Goal: Transaction & Acquisition: Purchase product/service

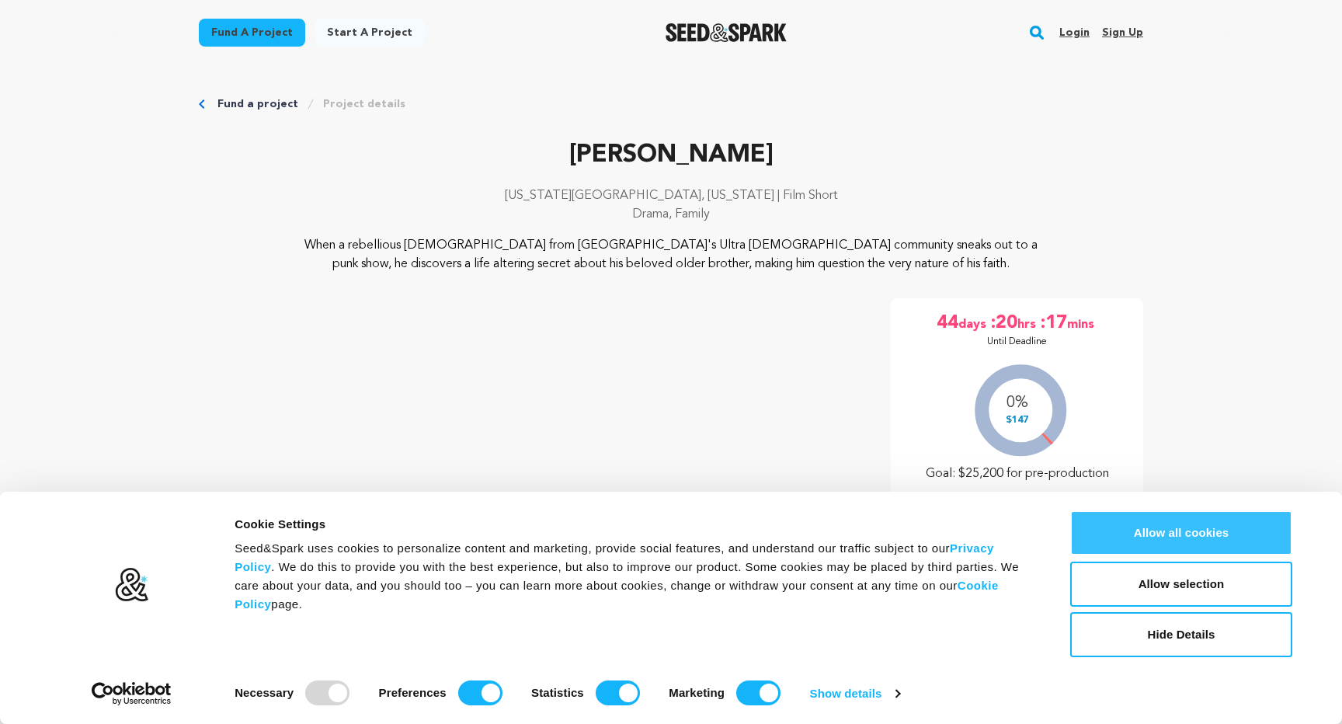
click at [1180, 523] on button "Allow all cookies" at bounding box center [1181, 532] width 222 height 45
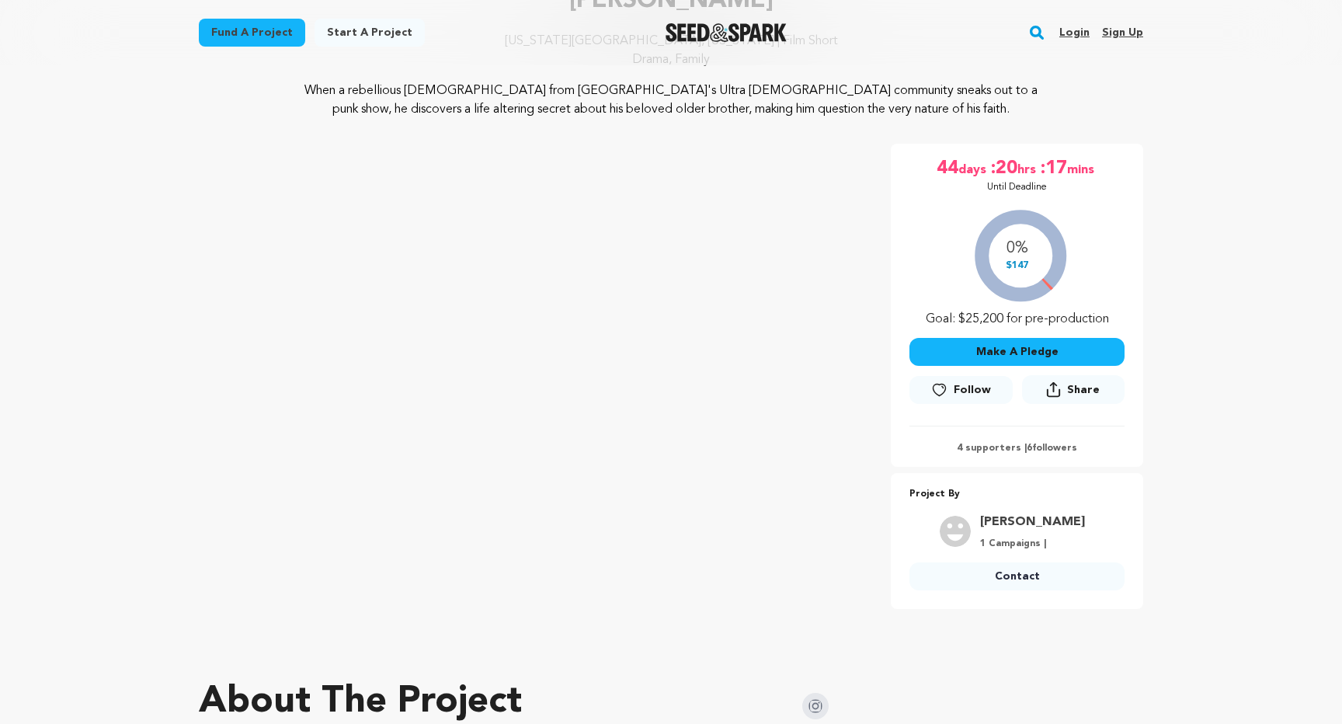
scroll to position [158, 0]
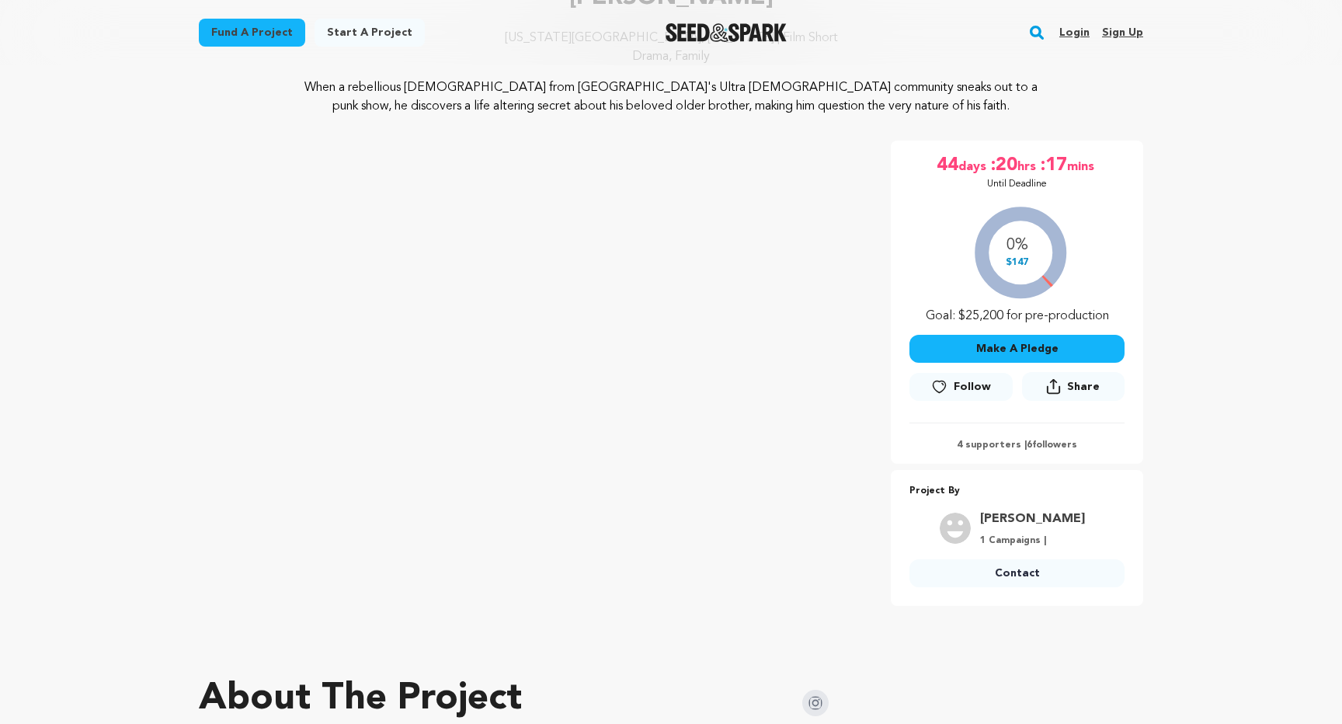
click at [1042, 337] on button "Make A Pledge" at bounding box center [1016, 349] width 215 height 28
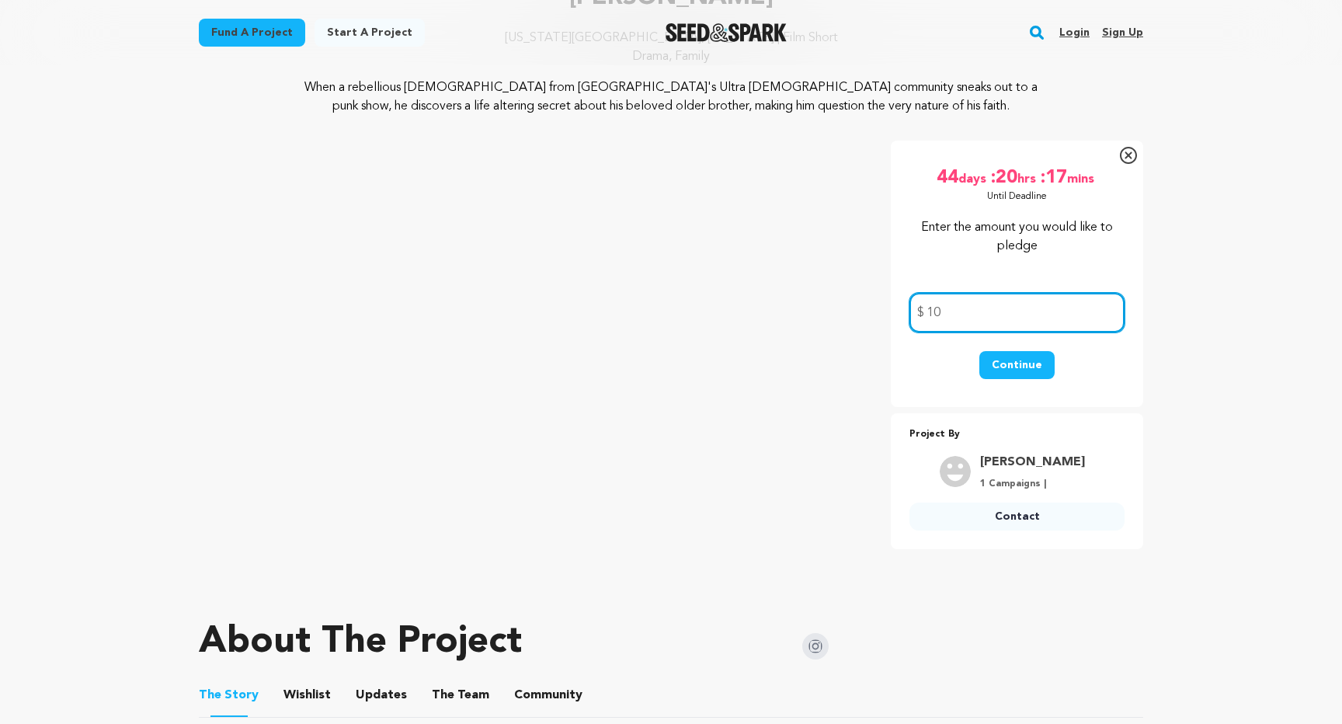
type input "1"
type input "50"
click at [1034, 364] on button "Continue" at bounding box center [1016, 365] width 75 height 28
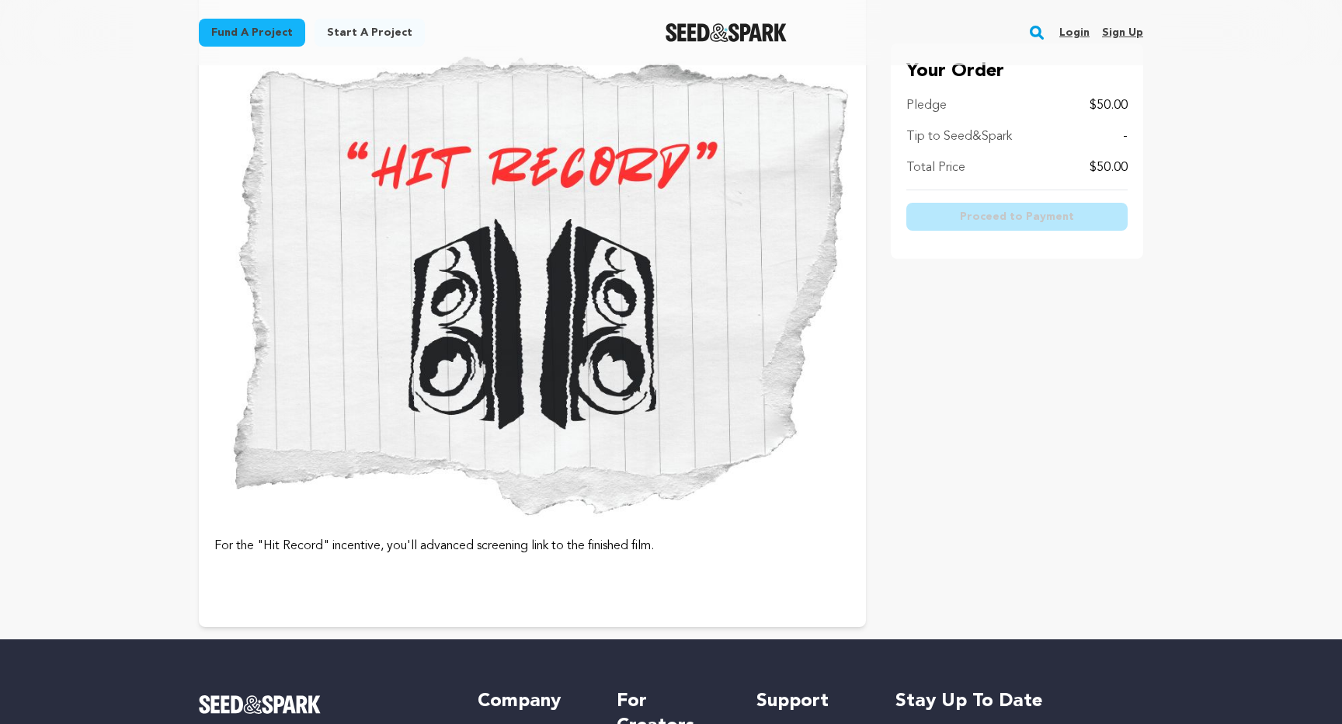
scroll to position [1099, 0]
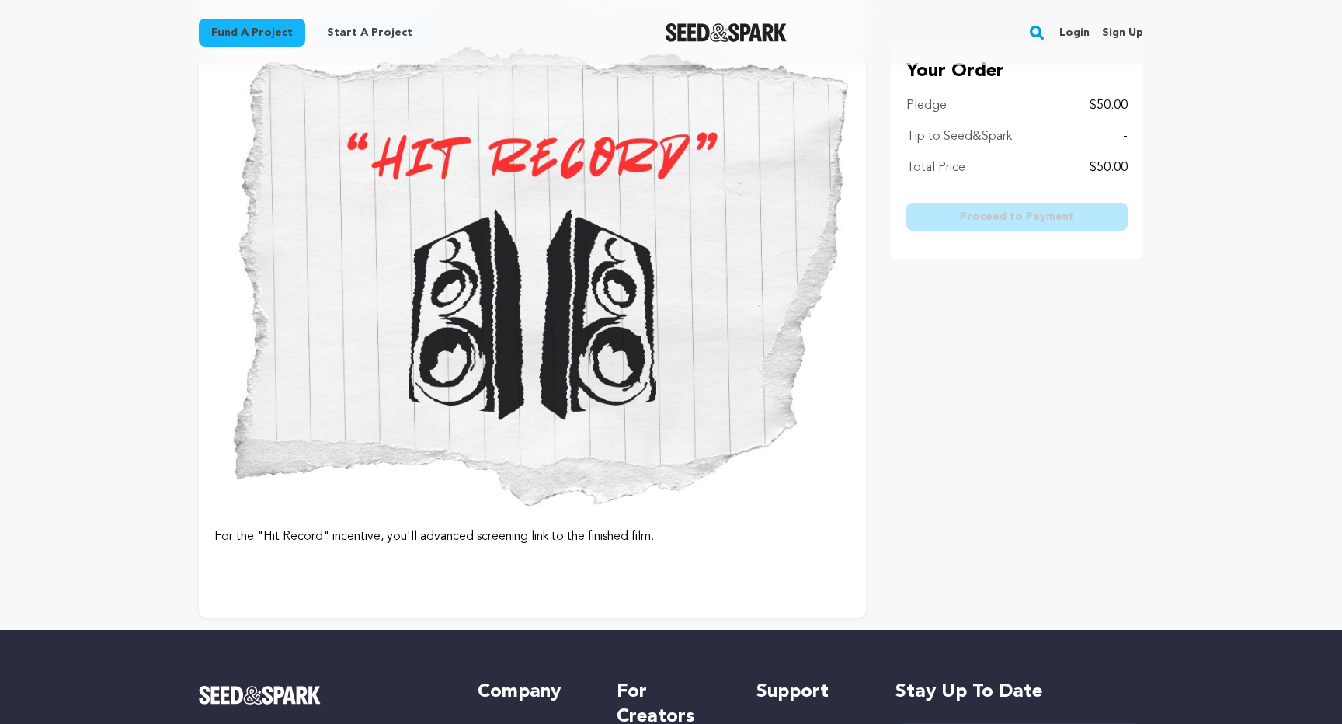
click at [844, 543] on p "For the "Hit Record" incentive, you'll advanced screening link to the finished …" at bounding box center [532, 536] width 636 height 19
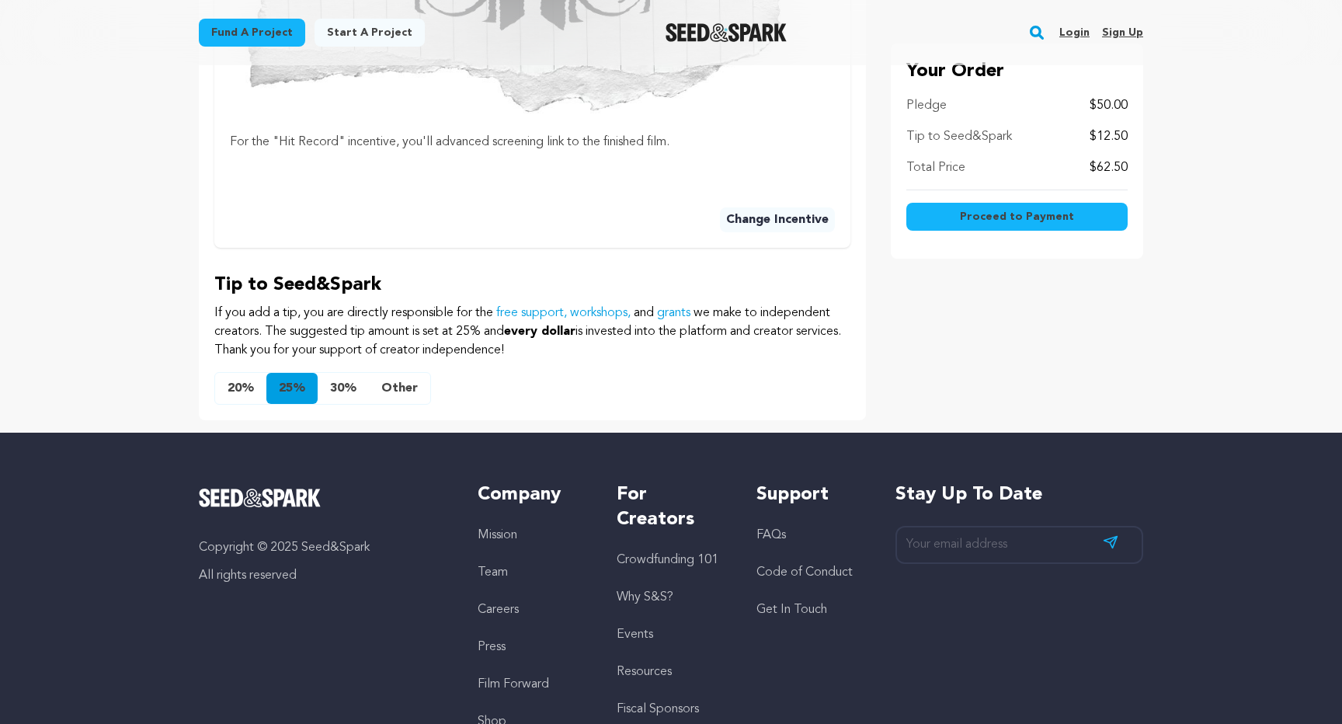
scroll to position [992, 0]
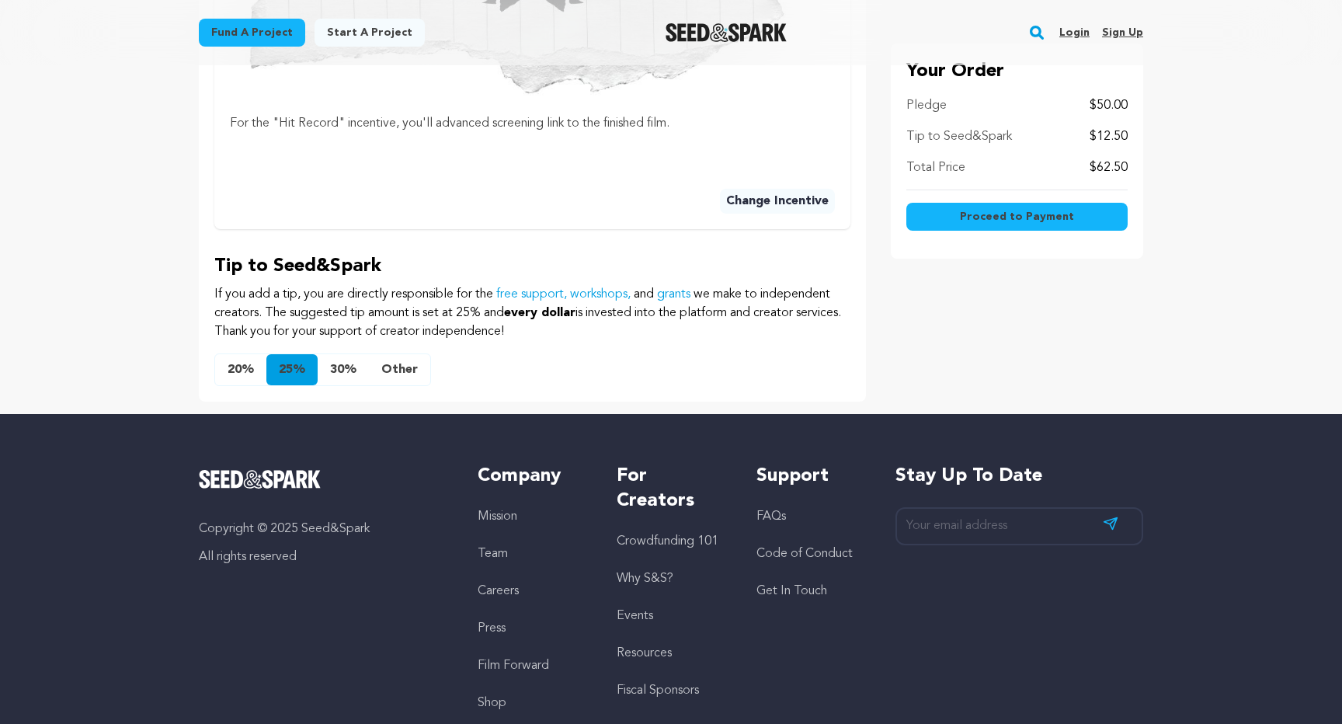
click at [400, 354] on button "Other" at bounding box center [399, 369] width 61 height 31
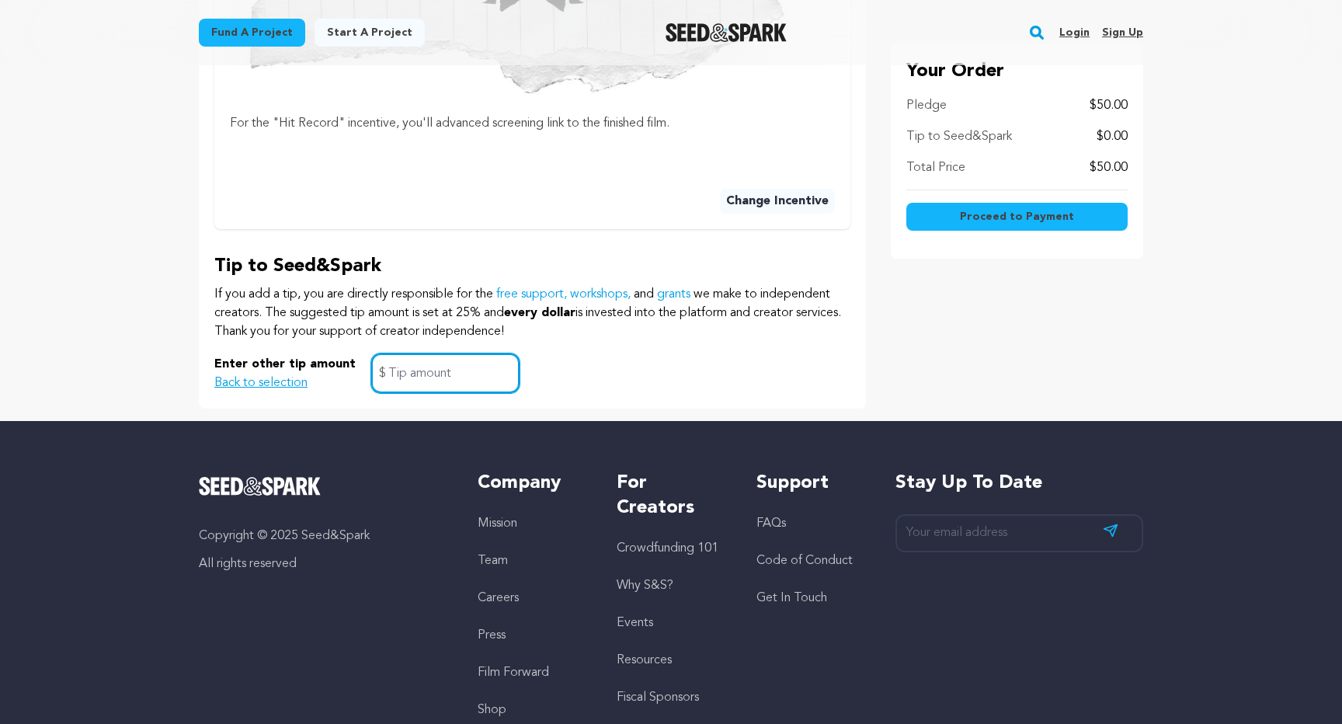
click at [423, 353] on input "text" at bounding box center [445, 373] width 148 height 40
type input "0"
click at [563, 353] on div "Enter other tip amount Back to selection 0 $" at bounding box center [532, 373] width 636 height 40
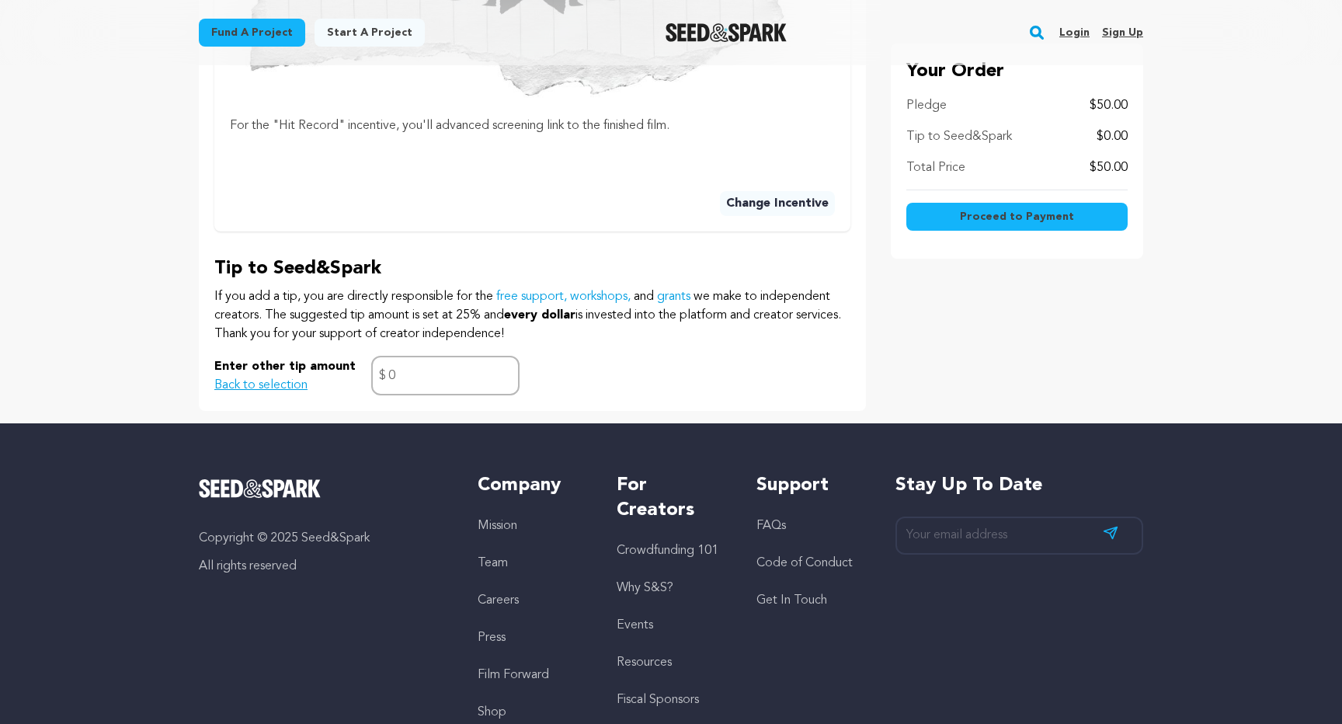
click at [1013, 221] on span "Proceed to Payment" at bounding box center [1017, 217] width 114 height 16
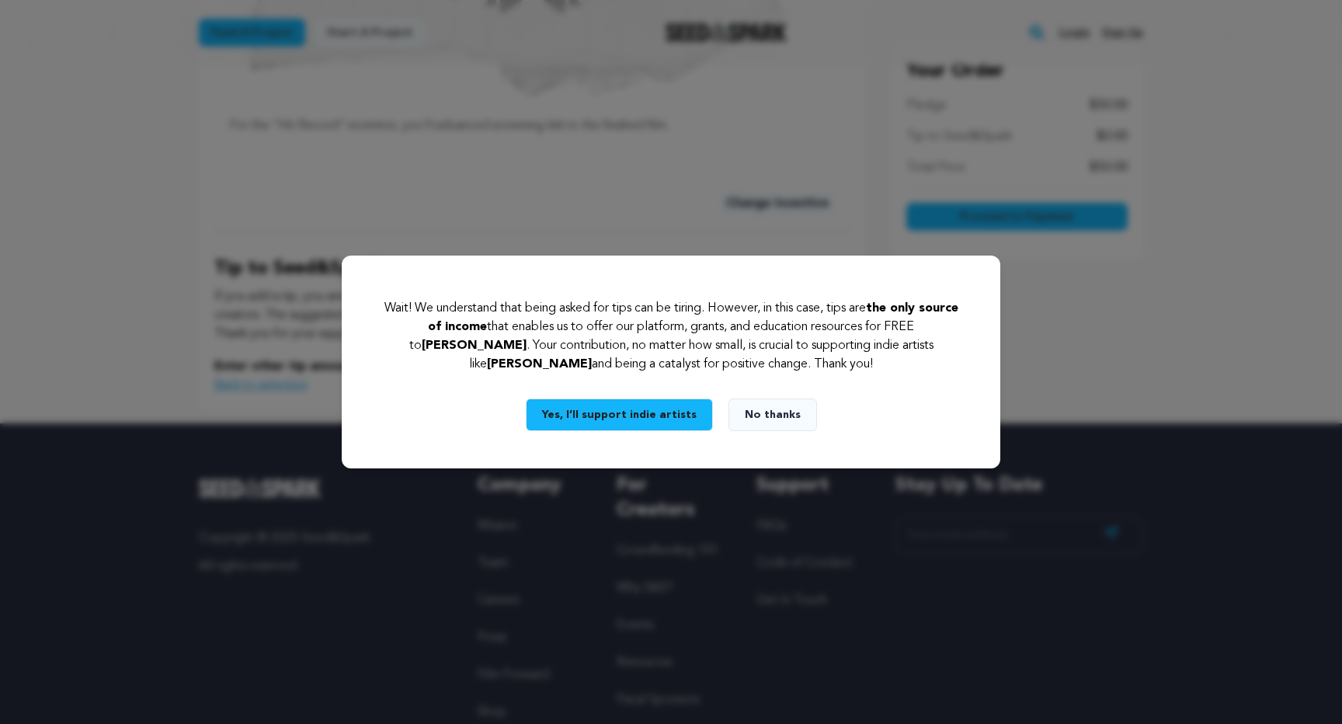
click at [763, 408] on button "No thanks" at bounding box center [772, 414] width 89 height 33
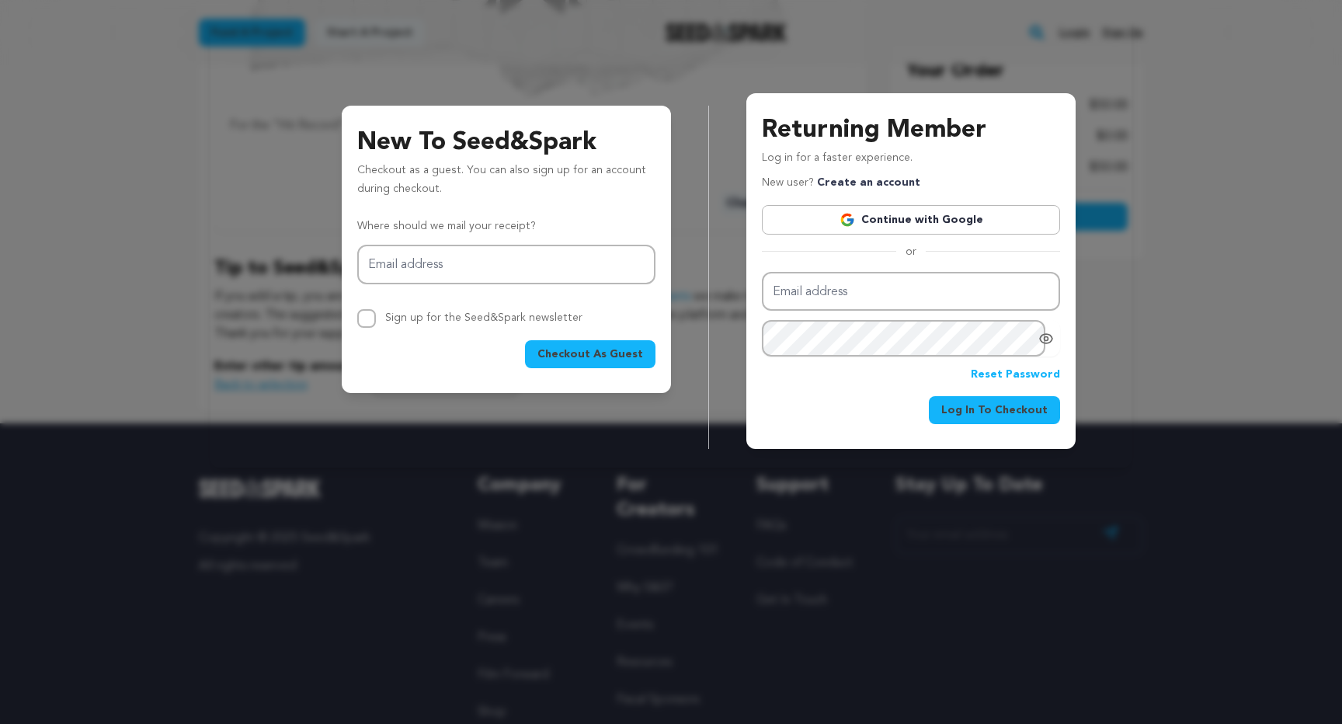
click at [641, 352] on span "Checkout As Guest" at bounding box center [590, 354] width 106 height 16
click at [522, 257] on input "Email address" at bounding box center [506, 265] width 298 height 40
type input "elyse.bax@gmail.com"
click at [616, 350] on span "Checkout As Guest" at bounding box center [590, 354] width 106 height 16
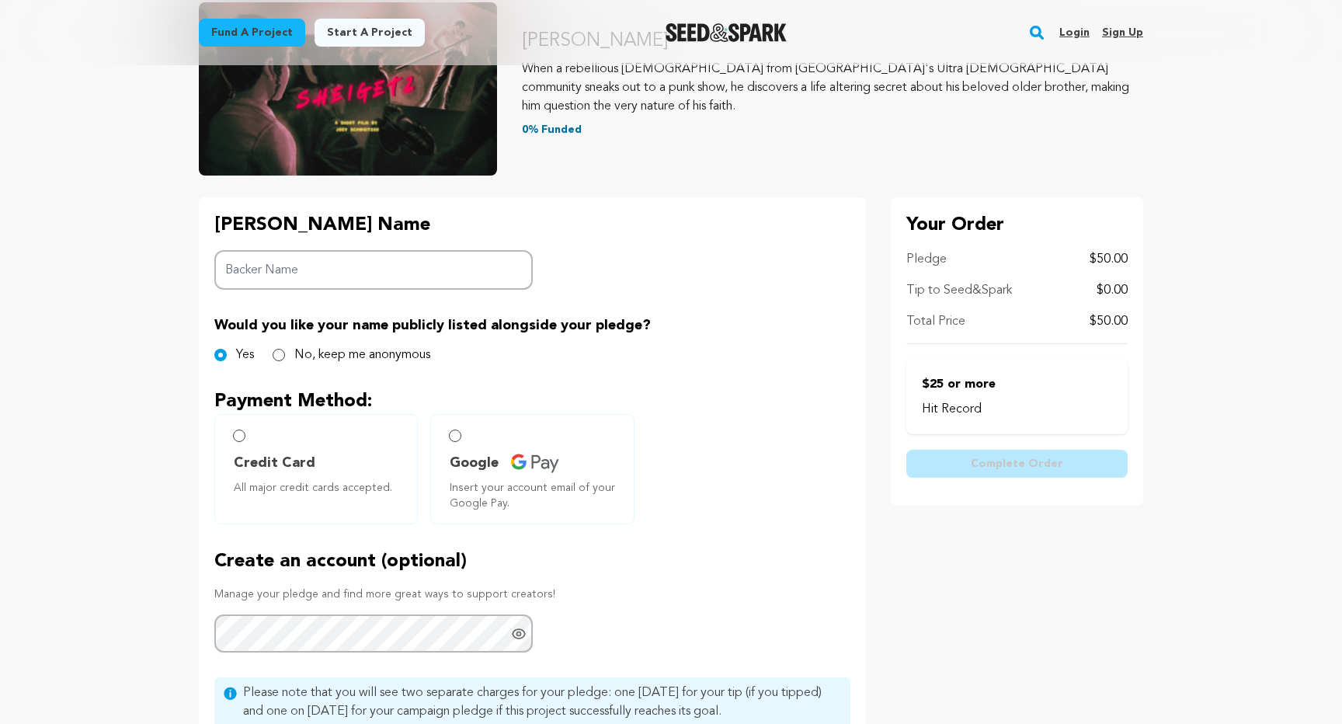
scroll to position [198, 0]
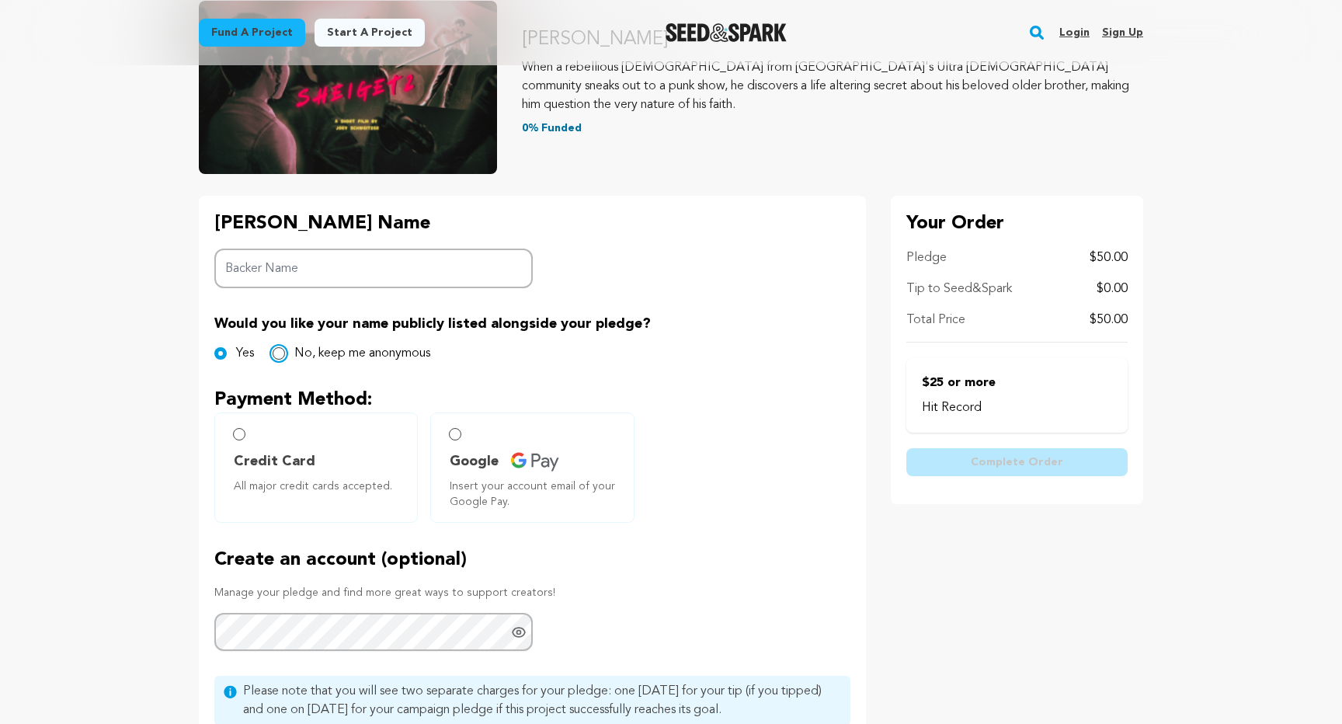
click at [275, 351] on input "No, keep me anonymous" at bounding box center [279, 353] width 12 height 12
radio input "true"
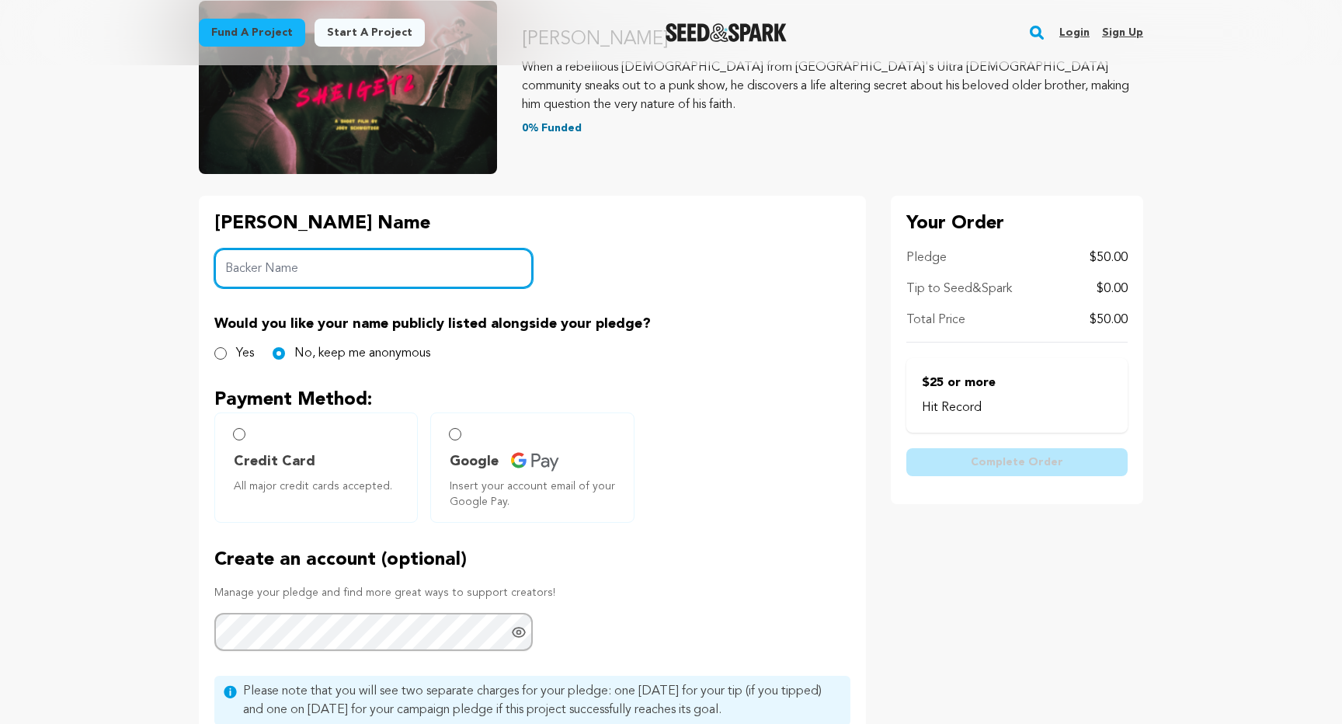
click at [275, 255] on input "Backer Name" at bounding box center [373, 268] width 318 height 40
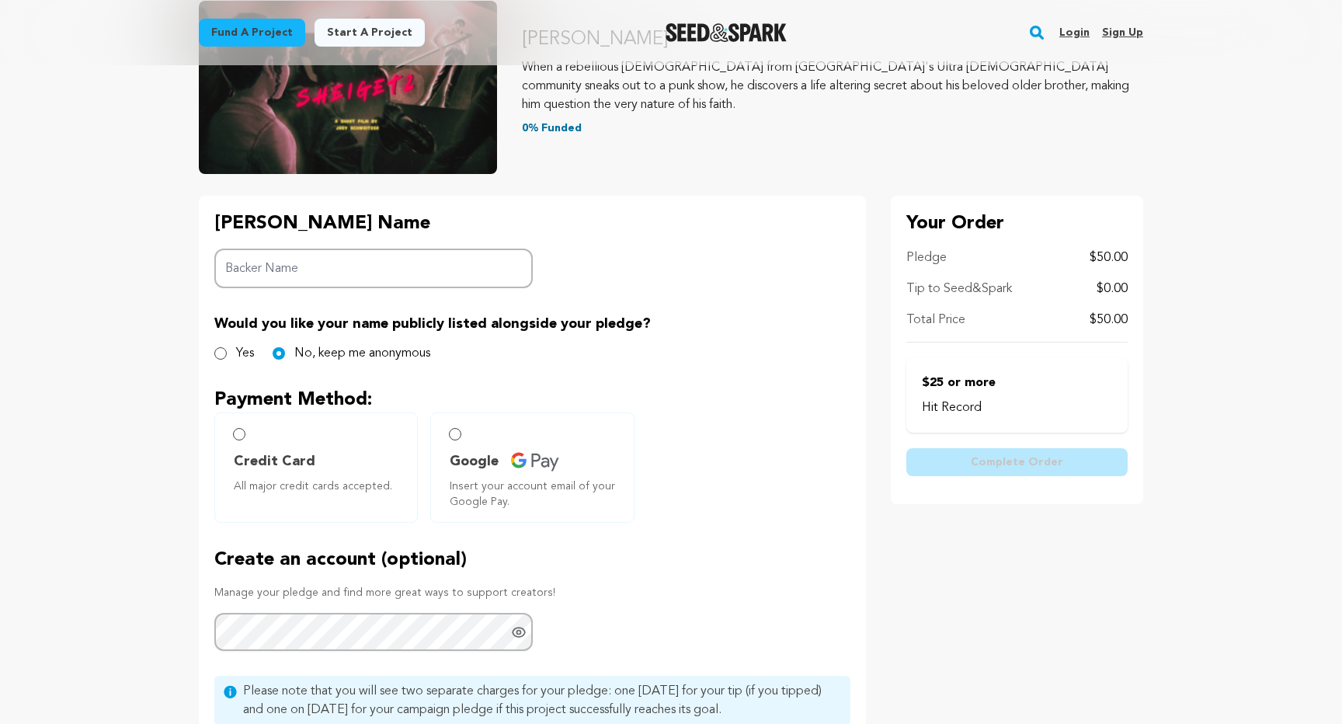
click at [602, 280] on div "[PERSON_NAME] Name Backer Name Would you like your name publicly listed alongsi…" at bounding box center [532, 499] width 667 height 606
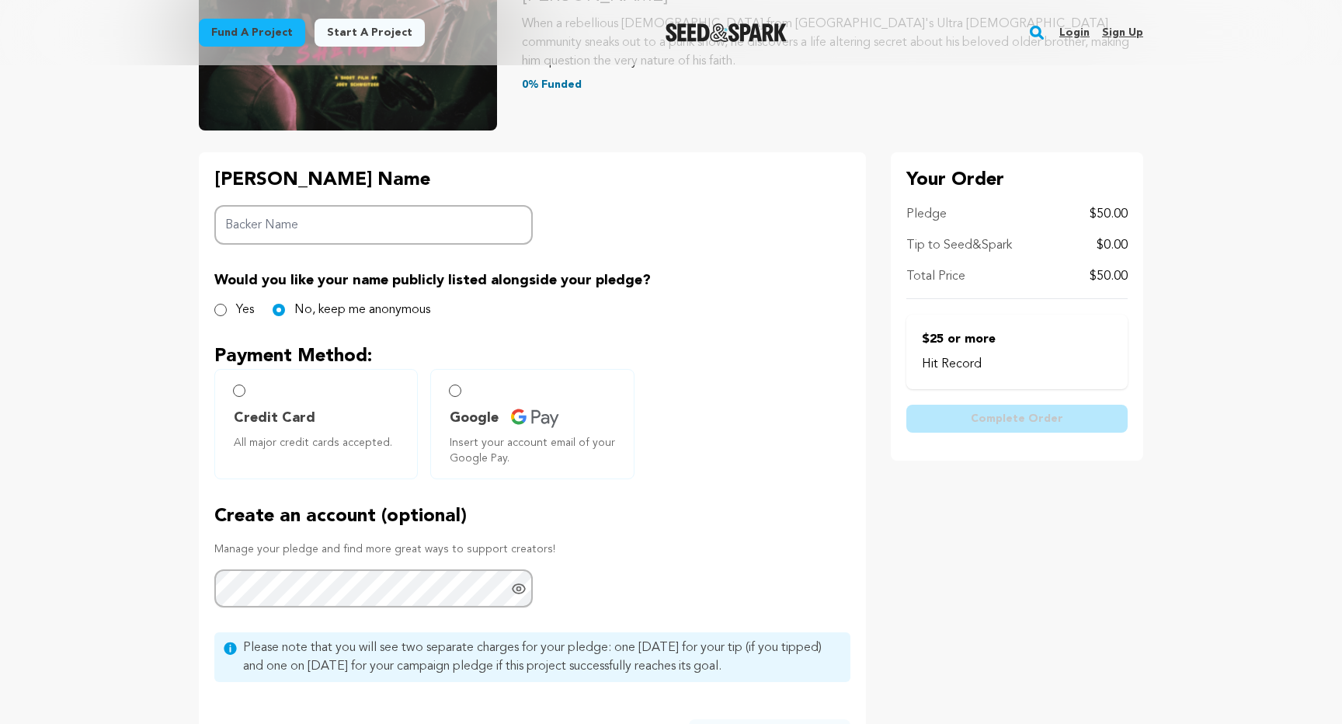
scroll to position [239, 0]
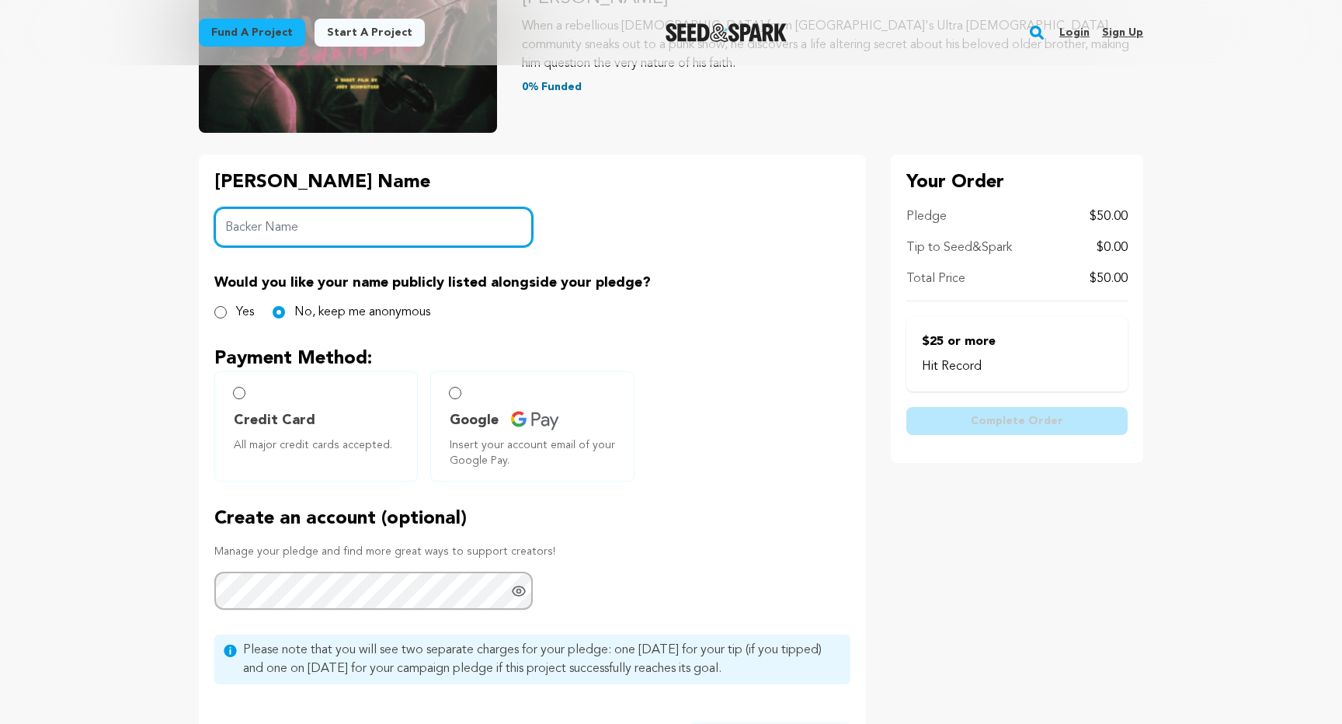
click at [424, 227] on input "Backer Name" at bounding box center [373, 227] width 318 height 40
type input "Elyse Bax"
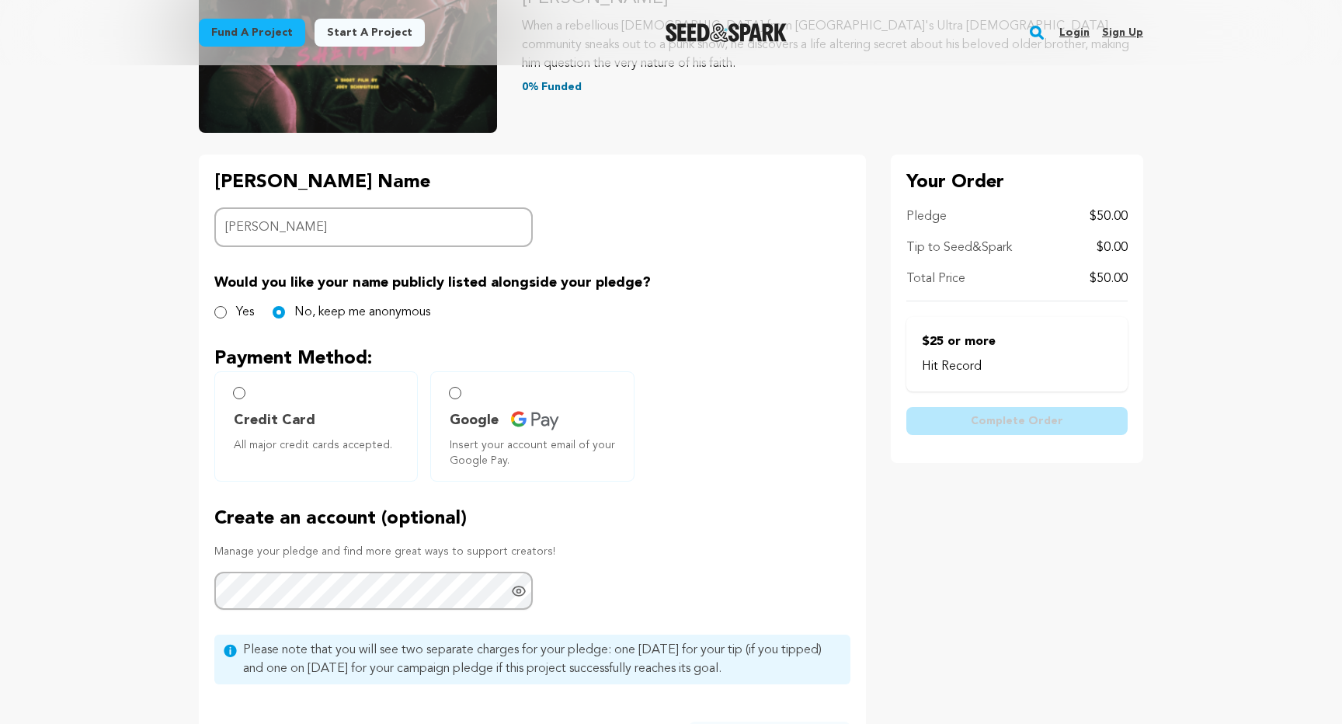
click at [673, 234] on div "Backer's Name Backer Name Elyse Bax Would you like your name publicly listed al…" at bounding box center [532, 458] width 667 height 606
click at [280, 384] on label "Credit Card All major credit cards accepted." at bounding box center [315, 426] width 203 height 110
radio input "true"
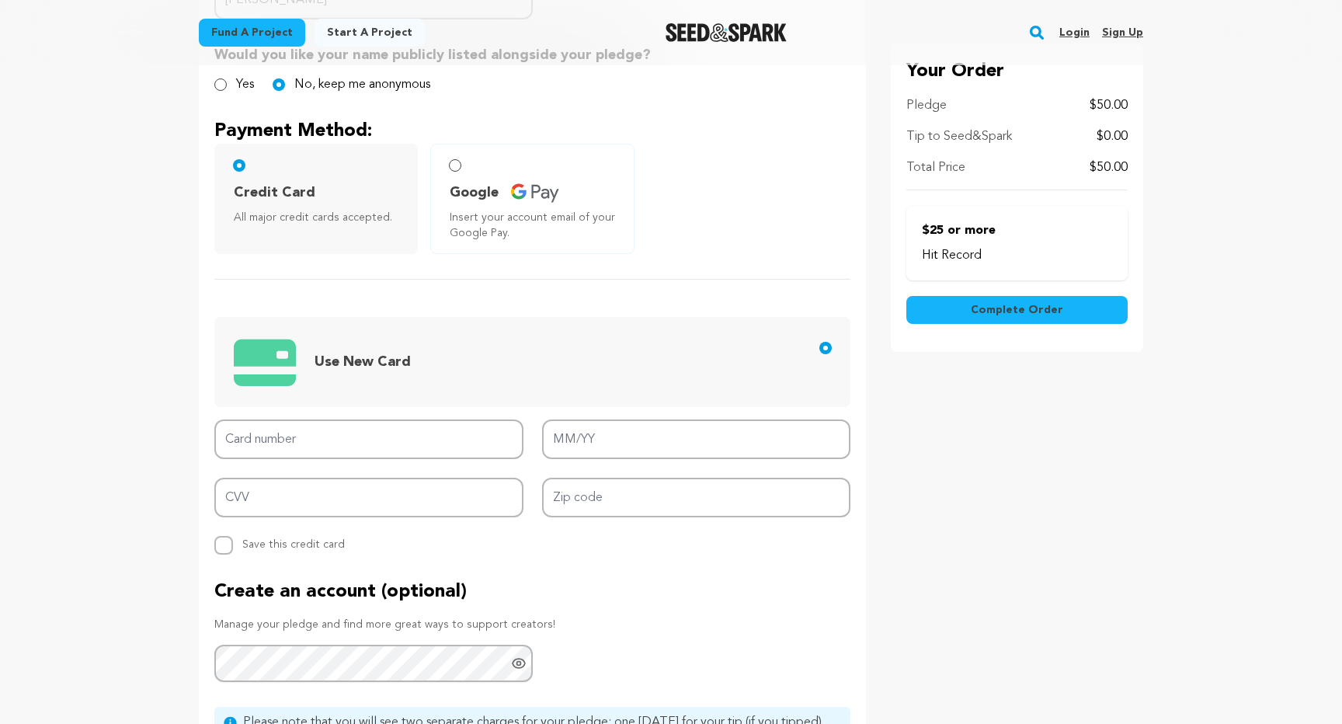
scroll to position [471, 0]
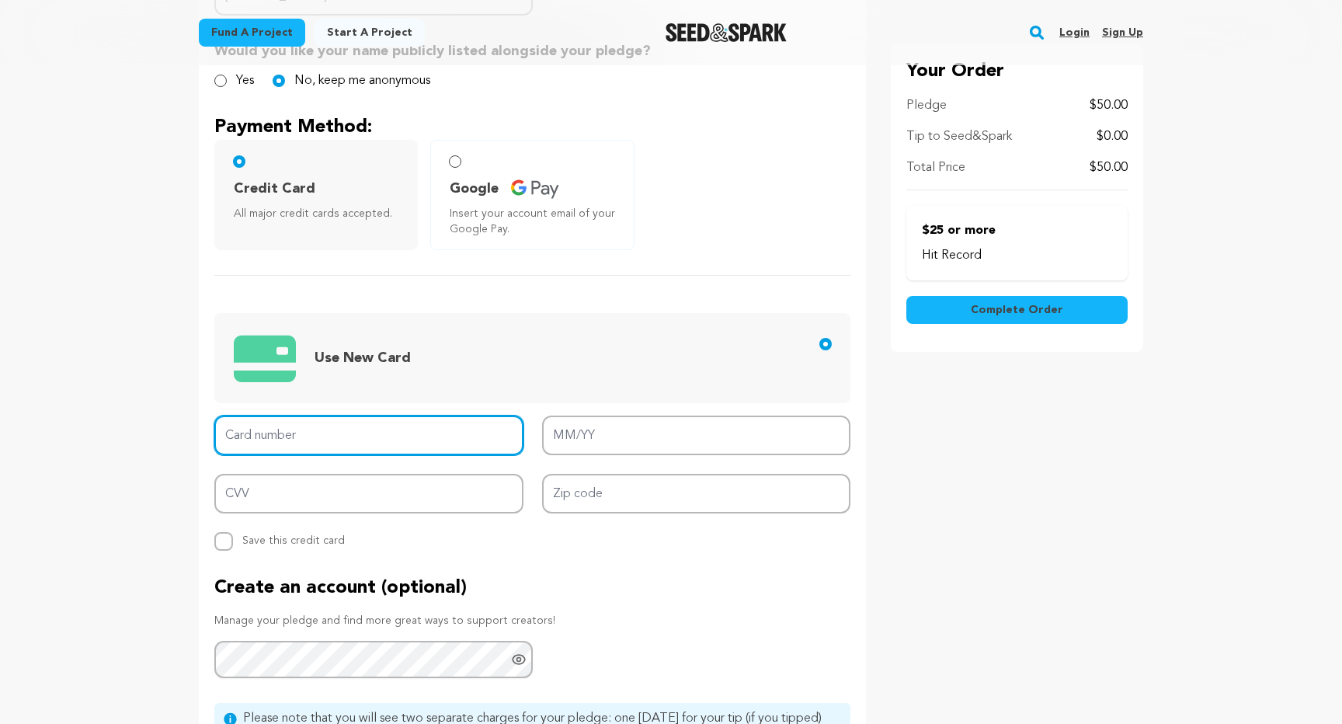
click at [318, 446] on input "Card number" at bounding box center [368, 435] width 309 height 40
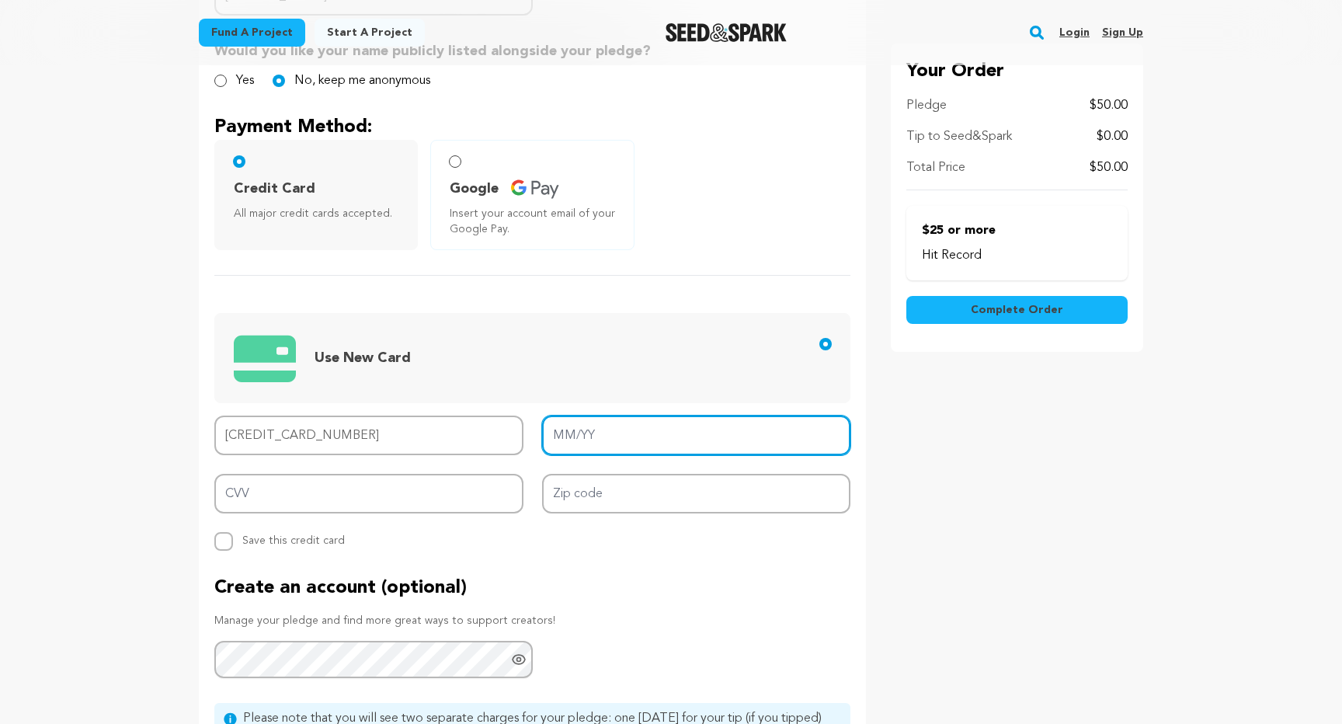
type input "4147 2024 9598 3874"
type input "01/29"
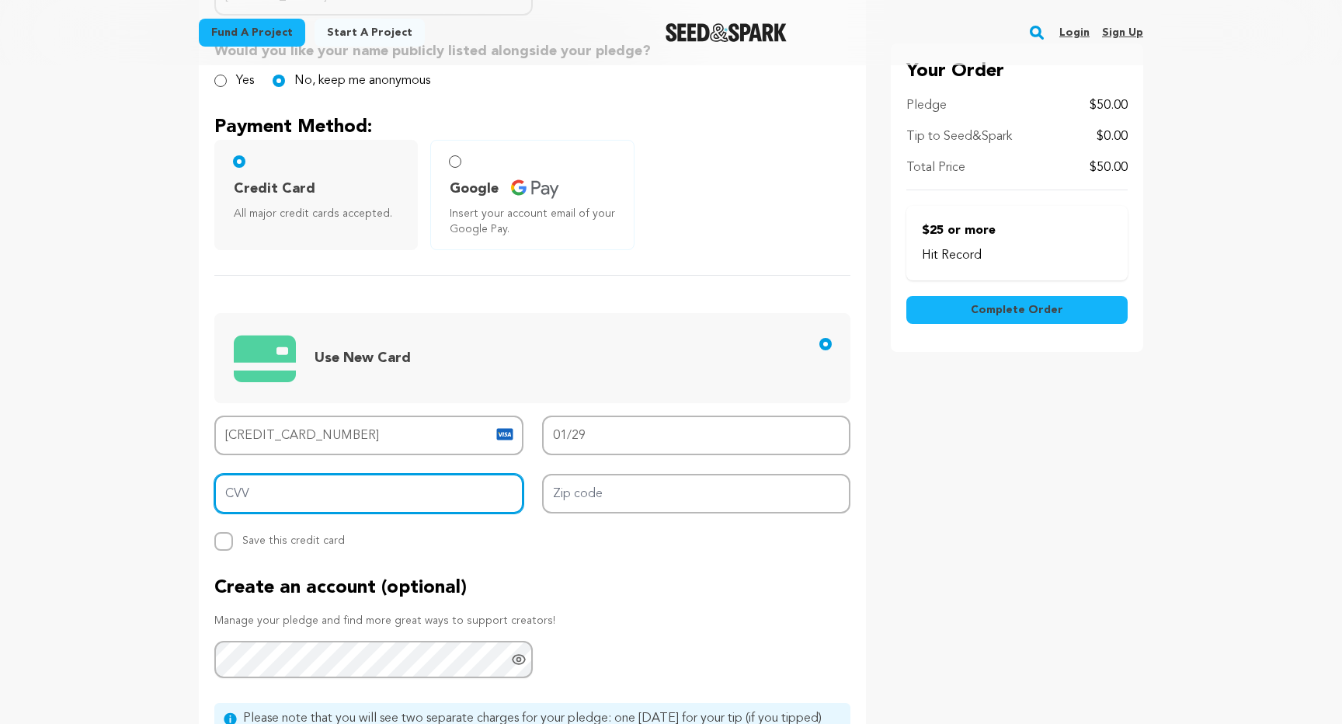
click at [406, 492] on input "CVV" at bounding box center [368, 494] width 309 height 40
type input "333"
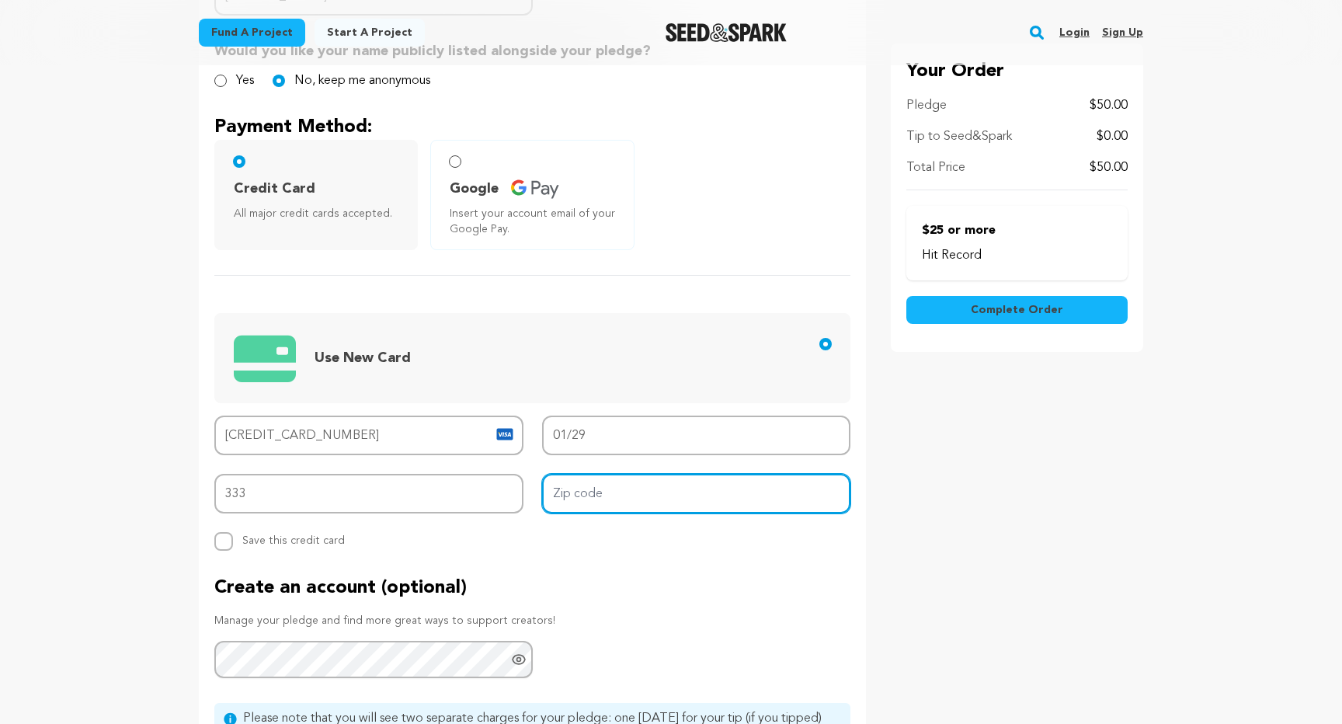
click at [638, 490] on input "Zip code" at bounding box center [696, 494] width 309 height 40
type input "97229"
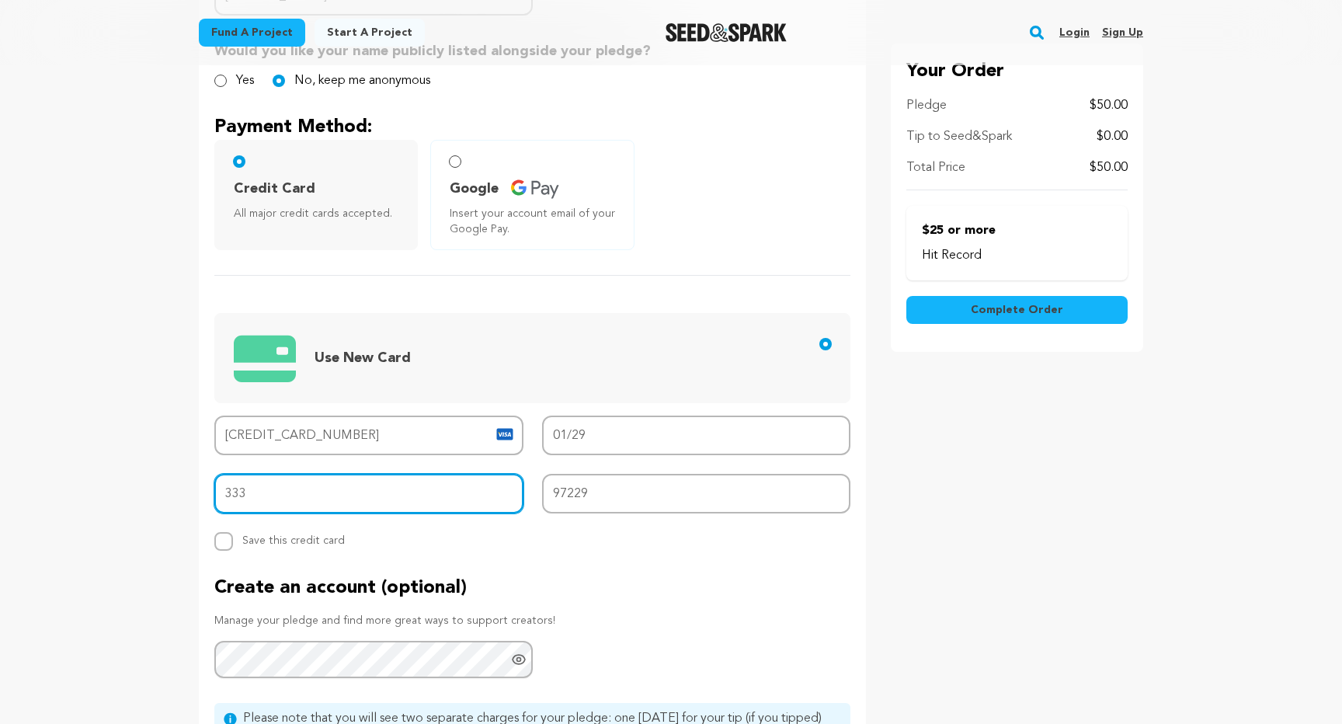
click at [286, 501] on input "333" at bounding box center [368, 494] width 309 height 40
type input "989"
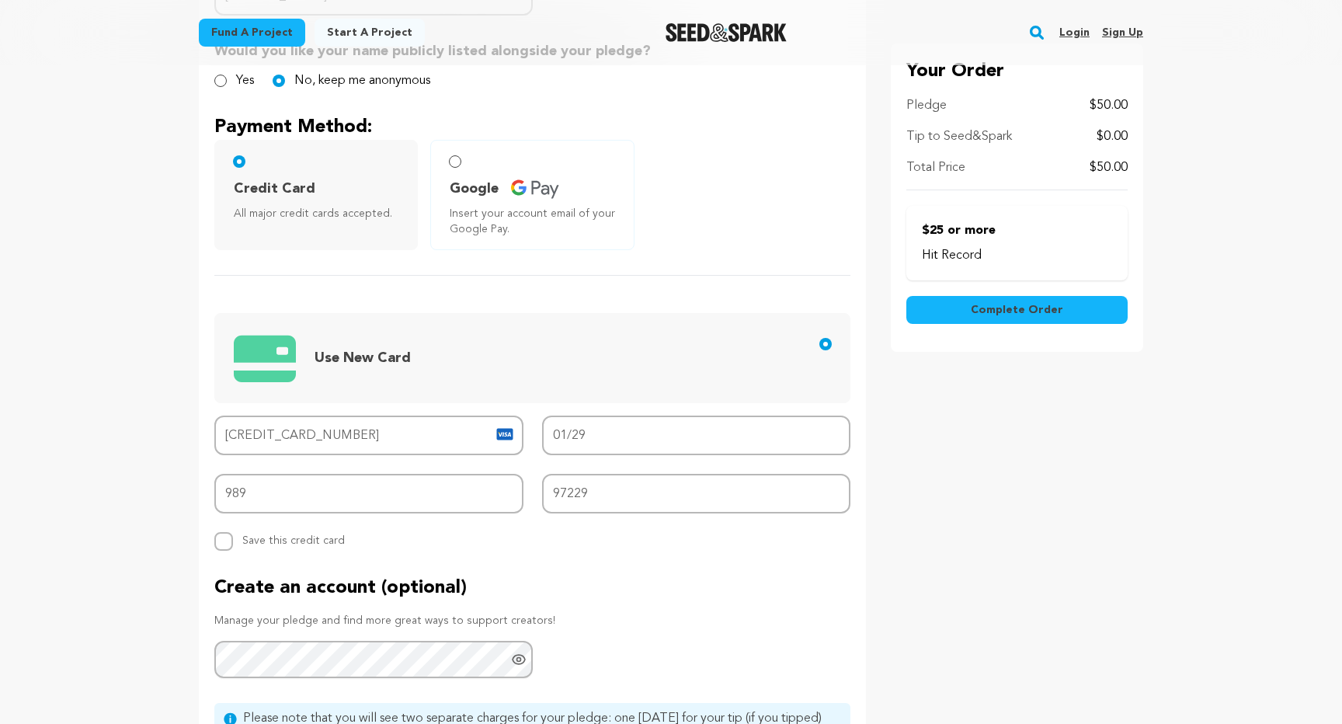
click at [603, 567] on div "Backer's Name Backer Name Elyse Bax Would you like your name publicly listed al…" at bounding box center [532, 376] width 667 height 907
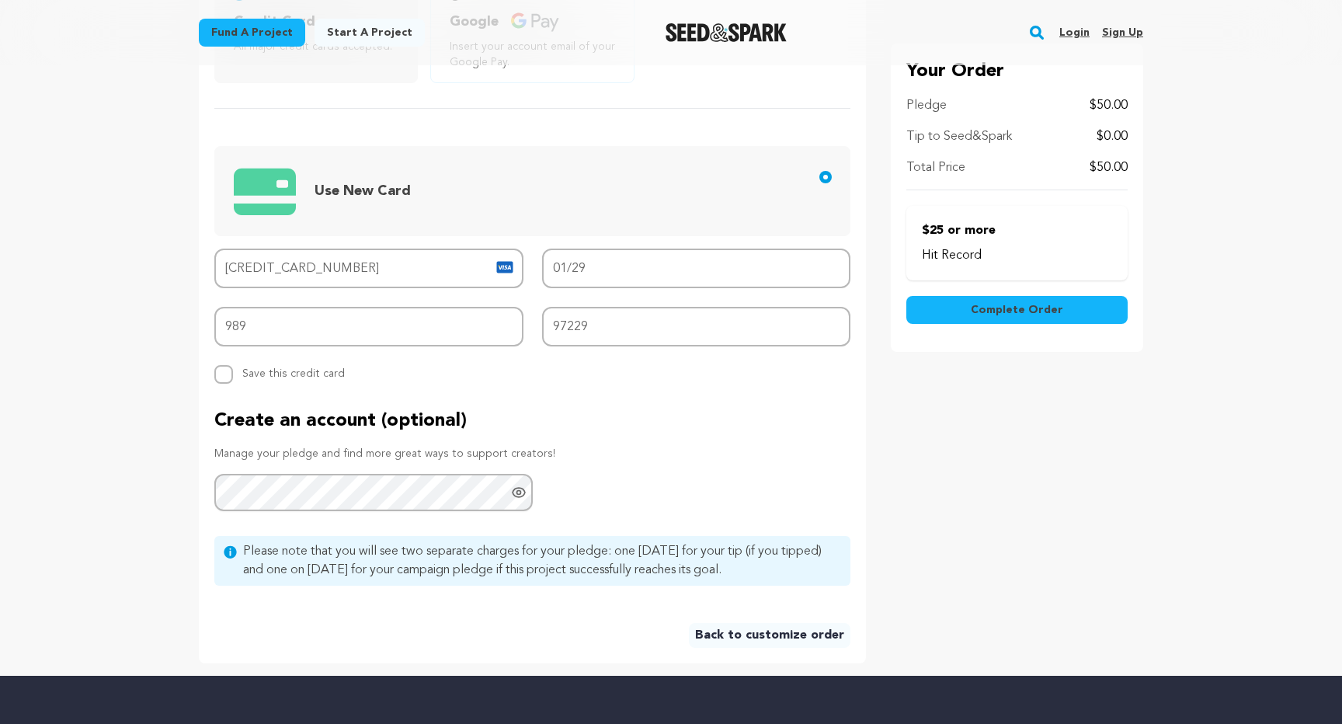
scroll to position [640, 0]
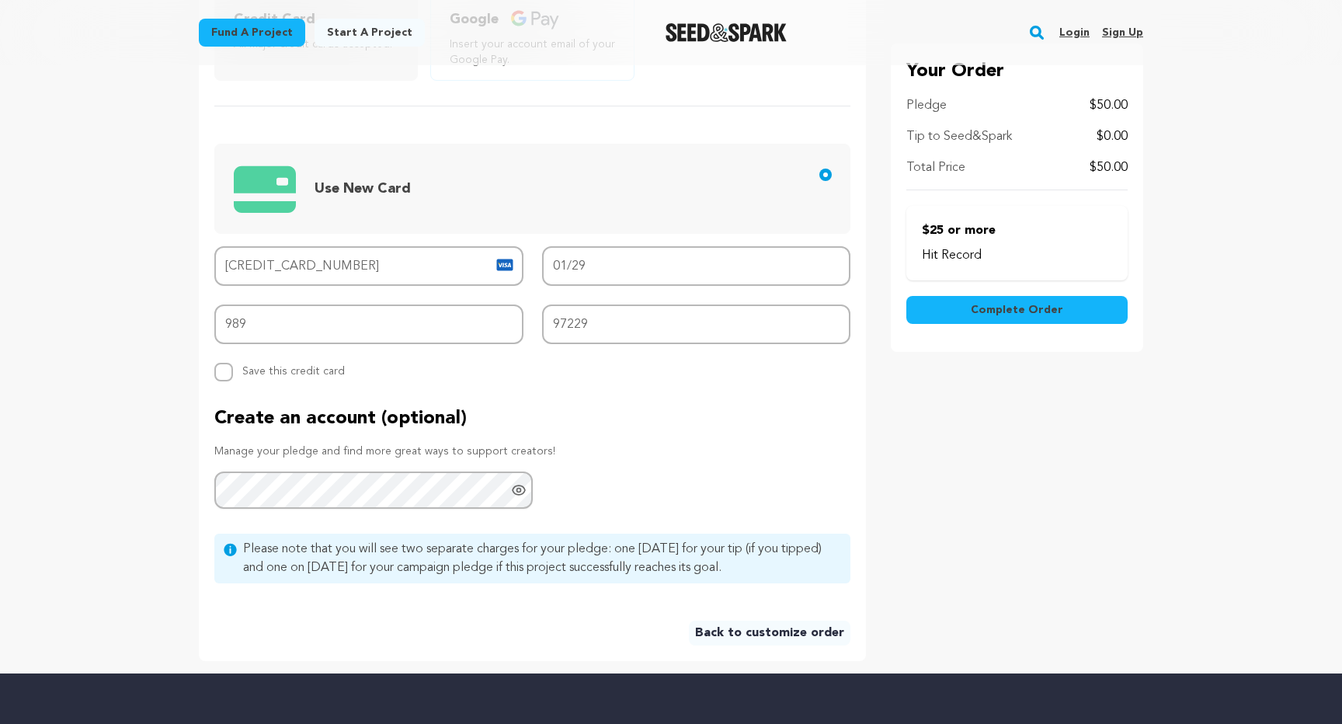
click at [1006, 309] on span "Complete Order" at bounding box center [1017, 310] width 92 height 16
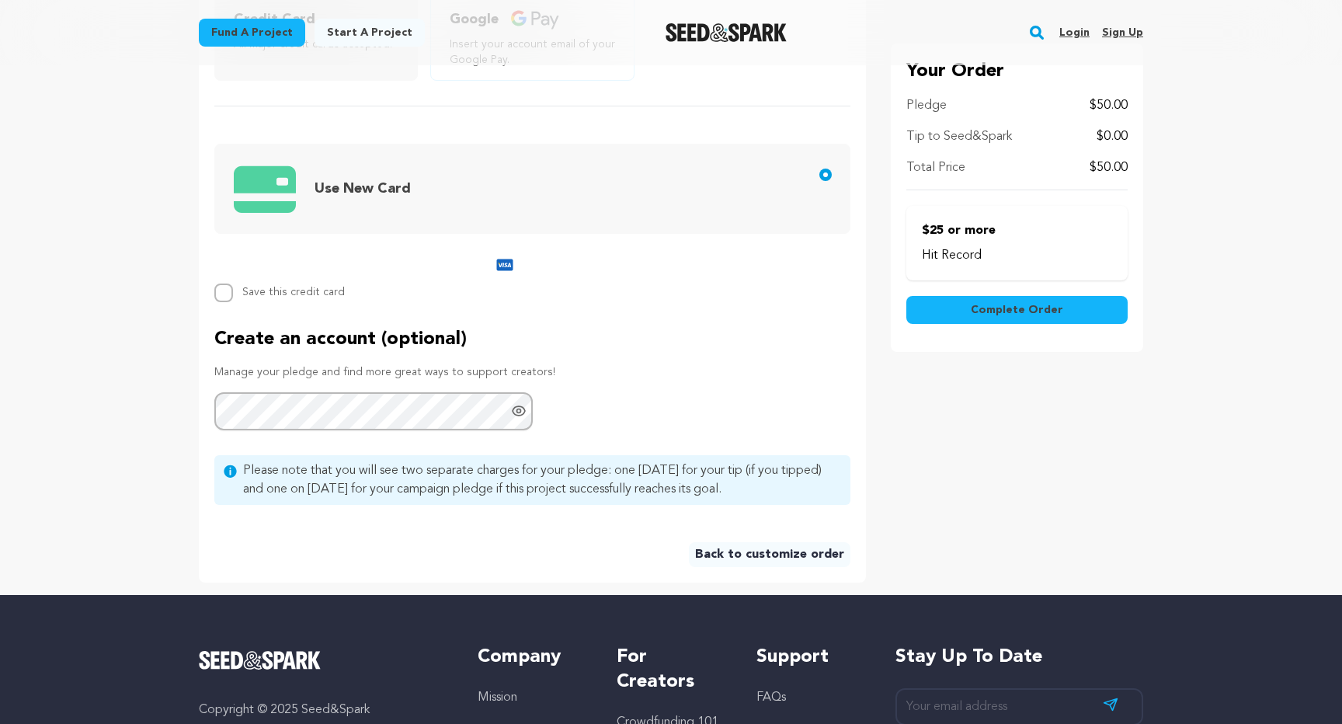
scroll to position [639, 0]
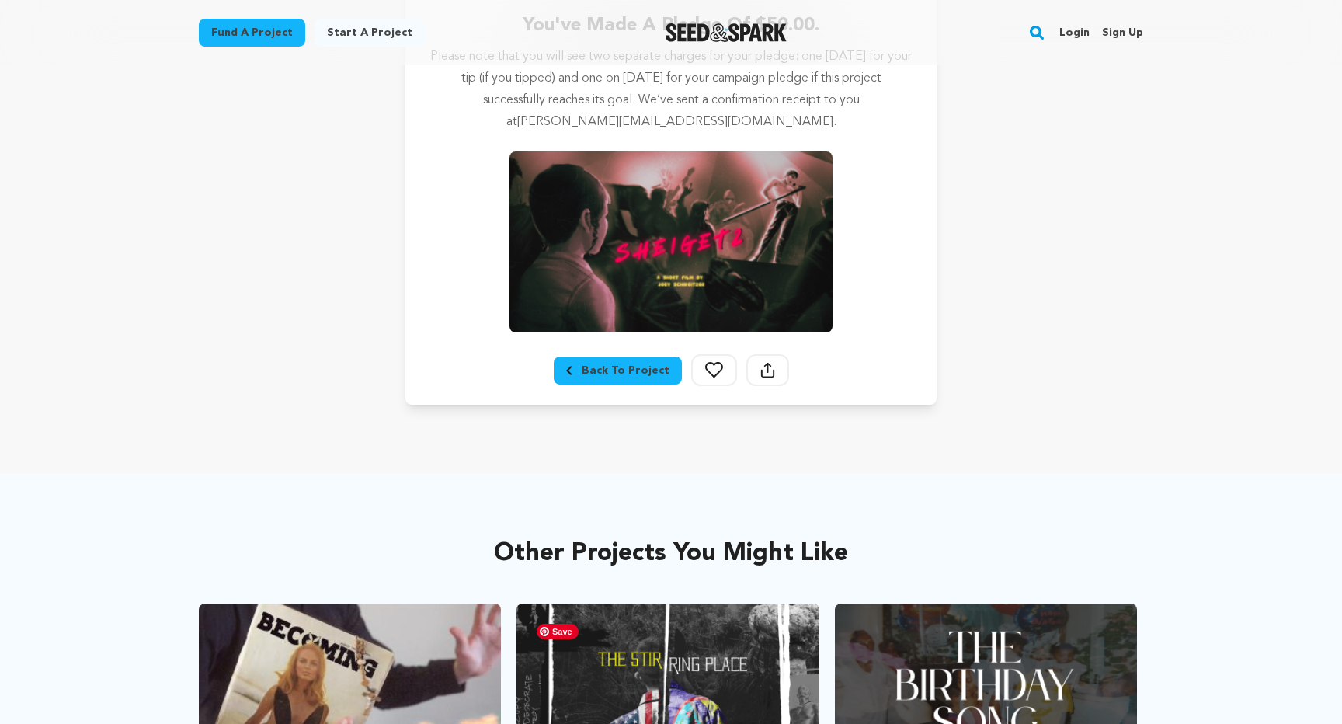
scroll to position [315, 0]
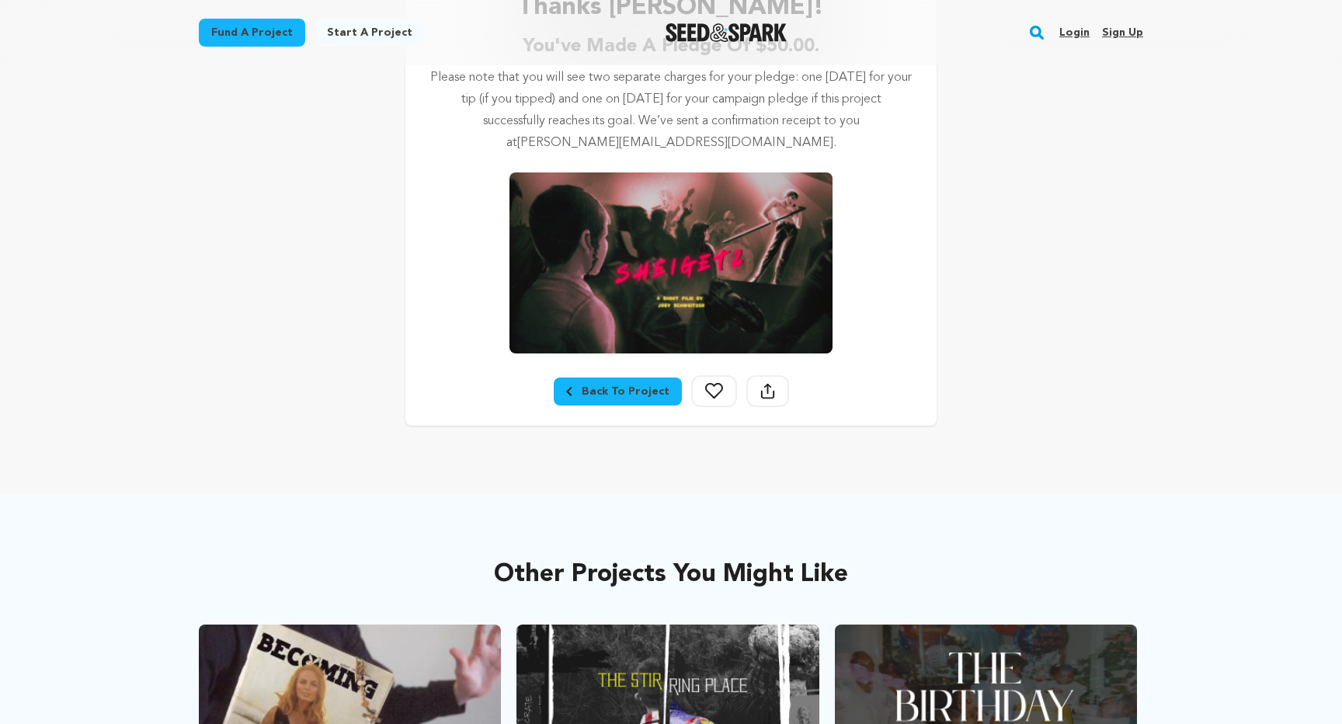
click at [610, 398] on div "Back To Project" at bounding box center [617, 392] width 103 height 16
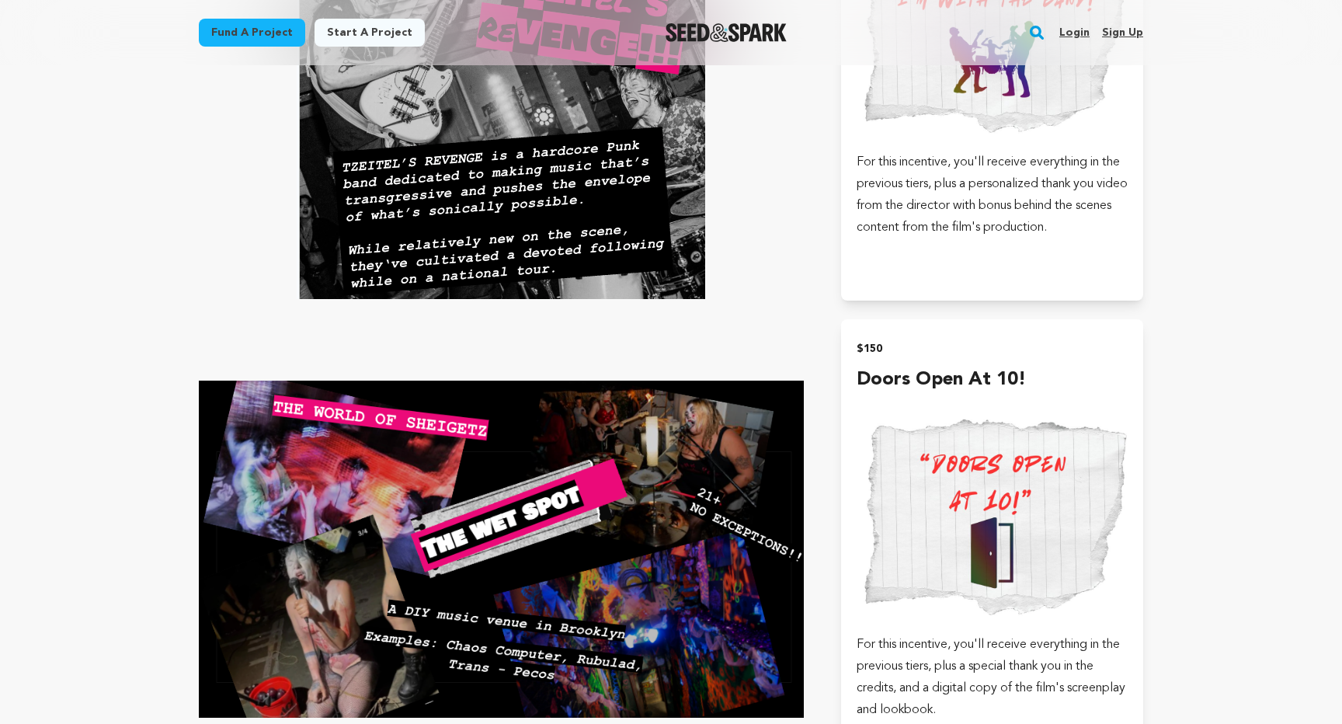
scroll to position [2020, 0]
